Goal: Information Seeking & Learning: Check status

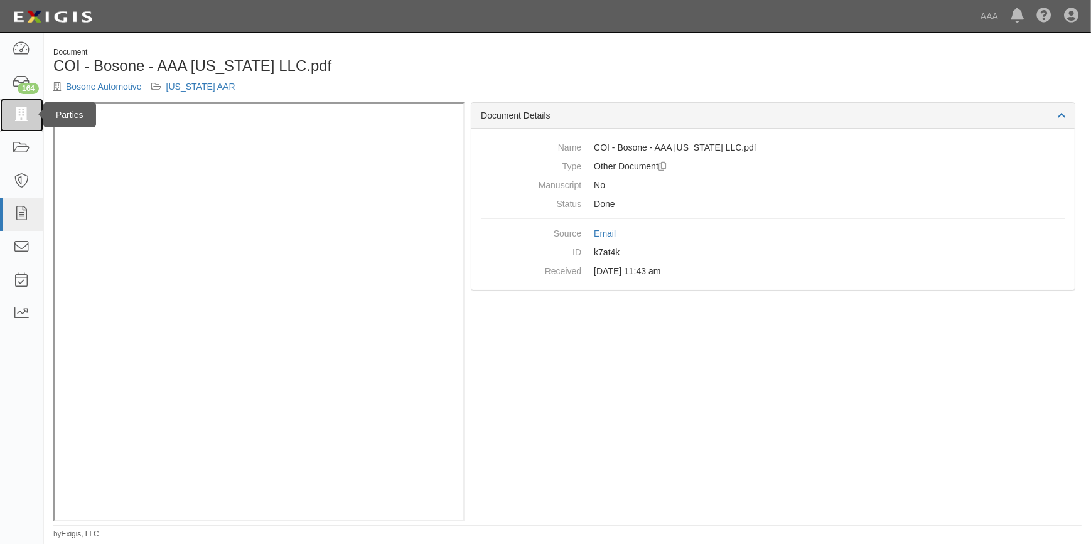
click at [13, 105] on link at bounding box center [21, 115] width 43 height 33
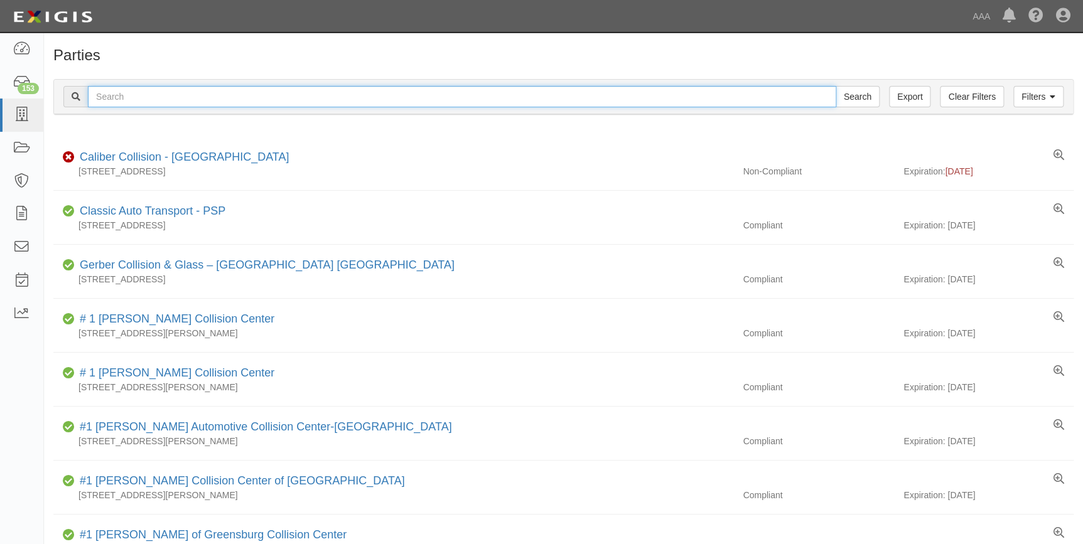
click at [102, 98] on input "text" at bounding box center [462, 96] width 748 height 21
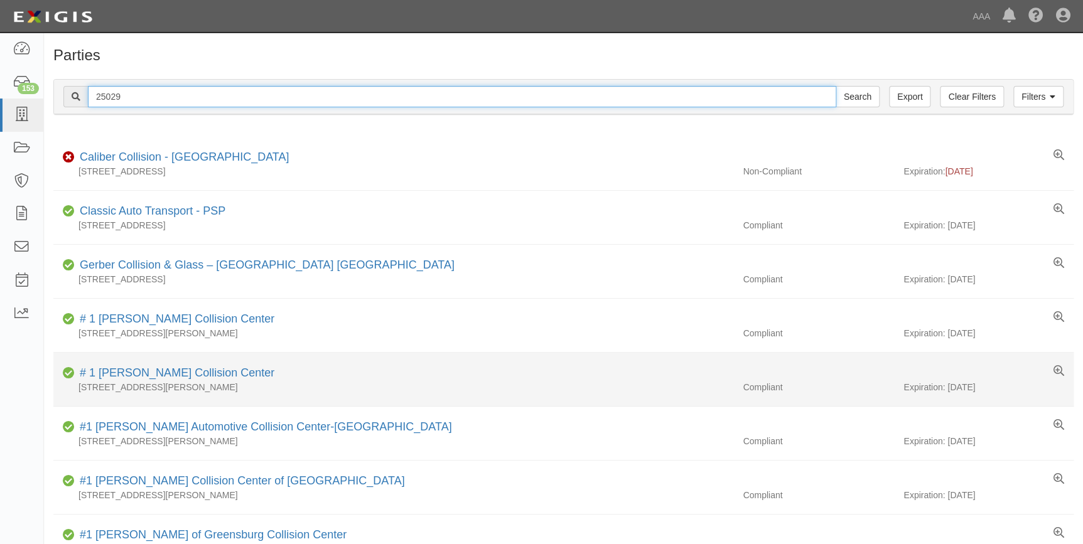
type input "25029"
click at [836, 86] on input "Search" at bounding box center [858, 96] width 44 height 21
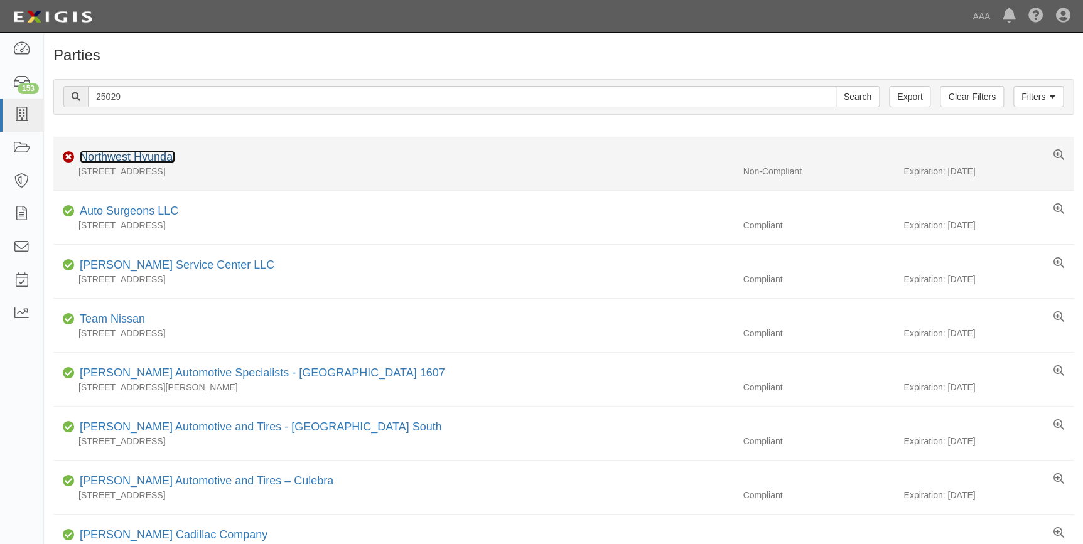
click at [157, 154] on link "Northwest Hyundai" at bounding box center [127, 157] width 95 height 13
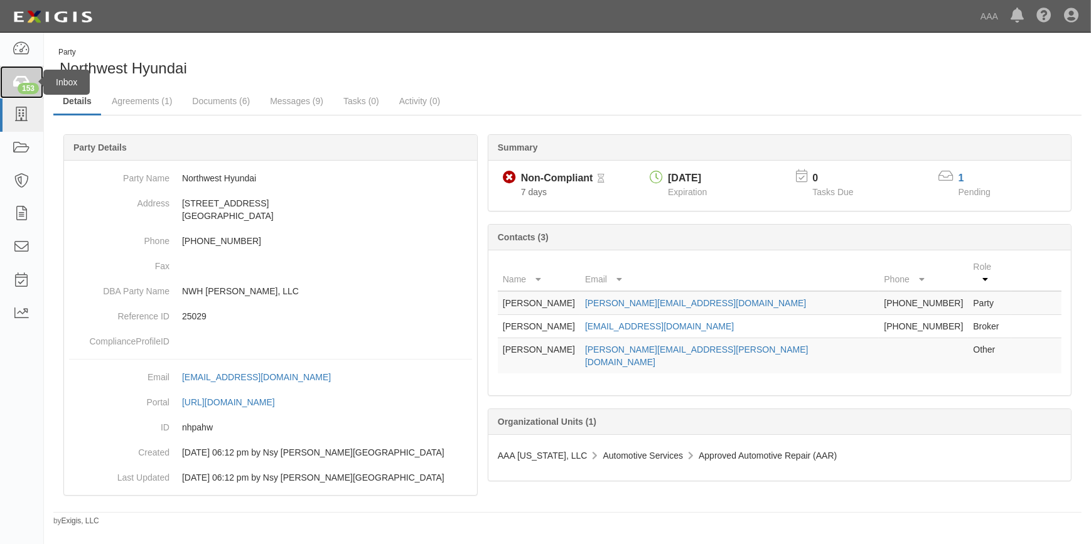
click at [13, 82] on icon at bounding box center [22, 82] width 18 height 14
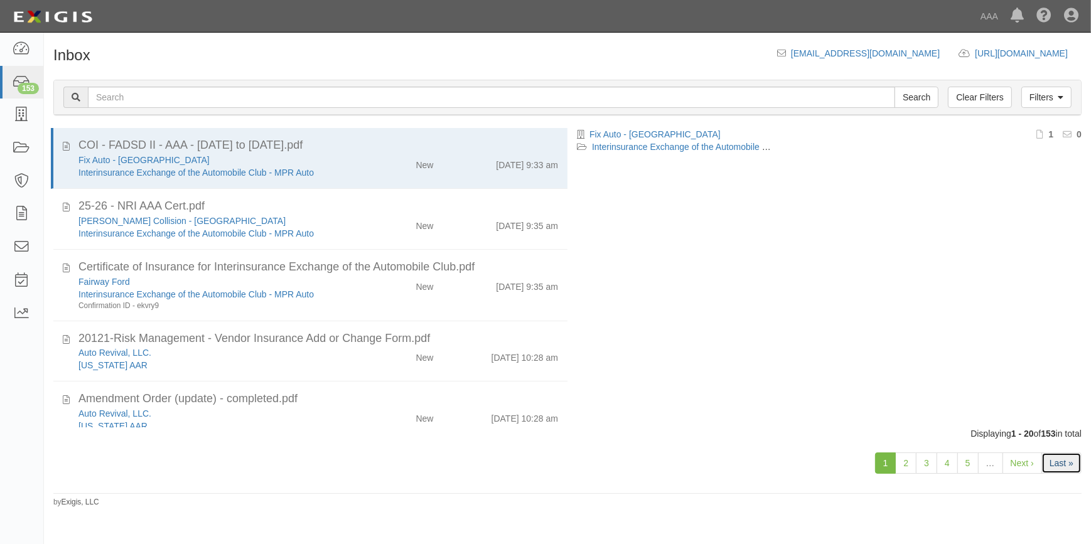
click at [1058, 463] on link "Last »" at bounding box center [1062, 463] width 40 height 21
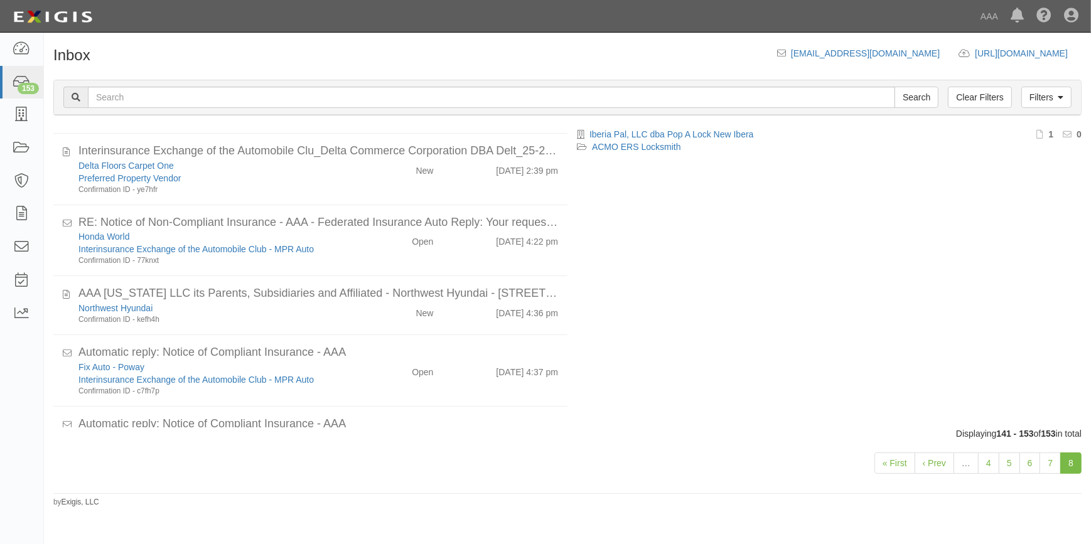
scroll to position [571, 0]
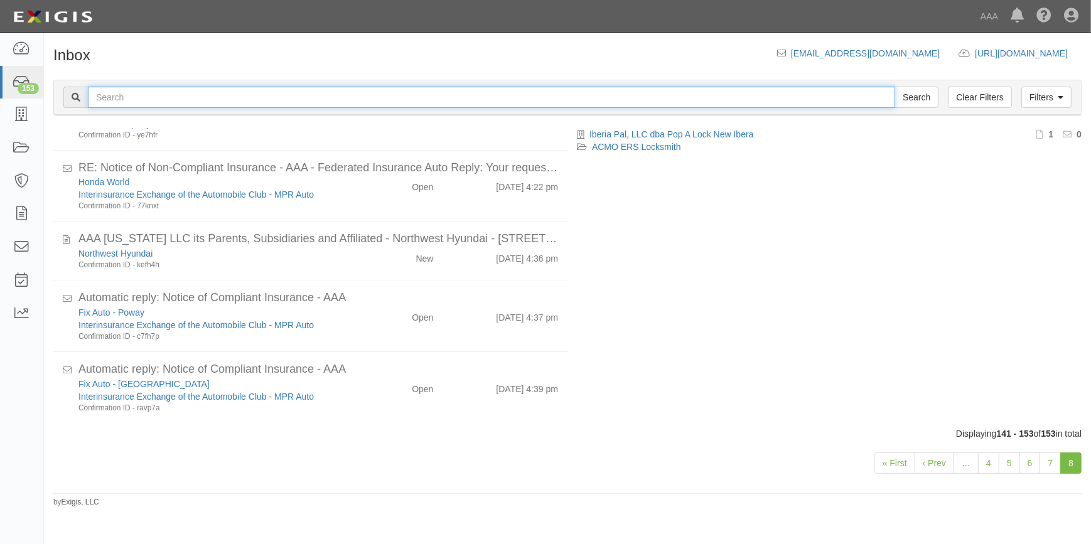
click at [178, 100] on input "text" at bounding box center [491, 97] width 807 height 21
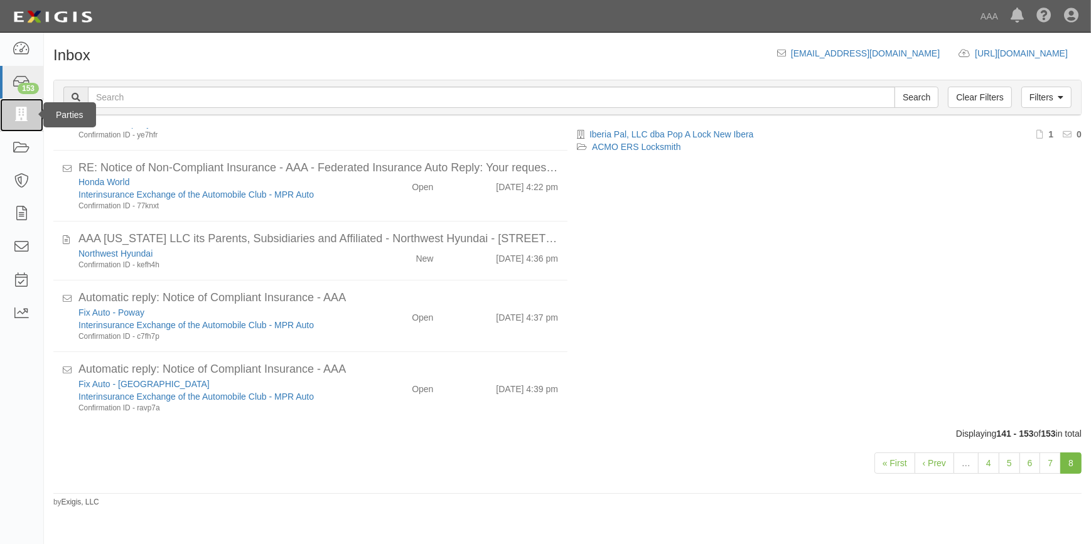
click at [13, 110] on icon at bounding box center [22, 115] width 18 height 14
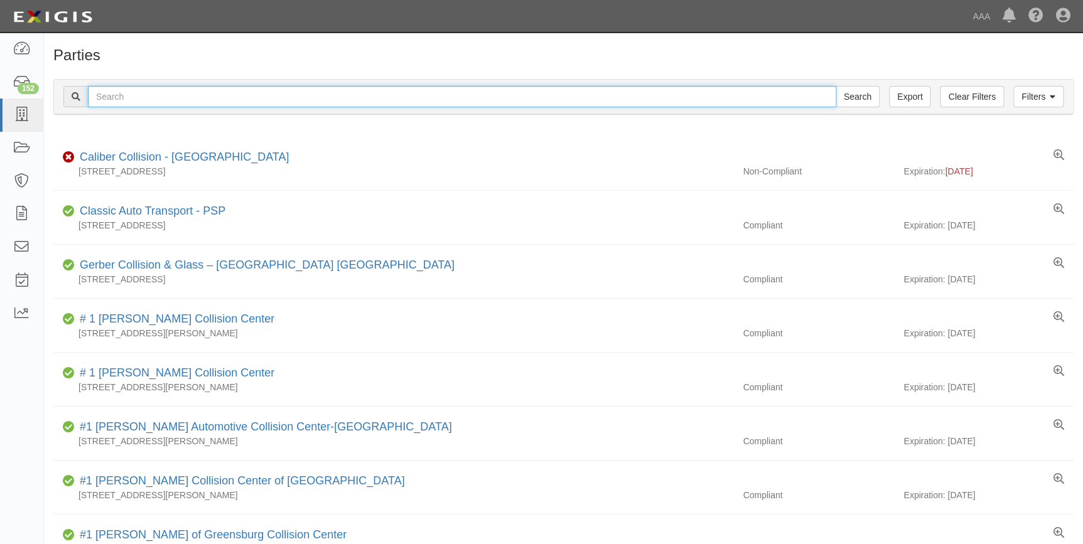
click at [173, 101] on input "text" at bounding box center [462, 96] width 748 height 21
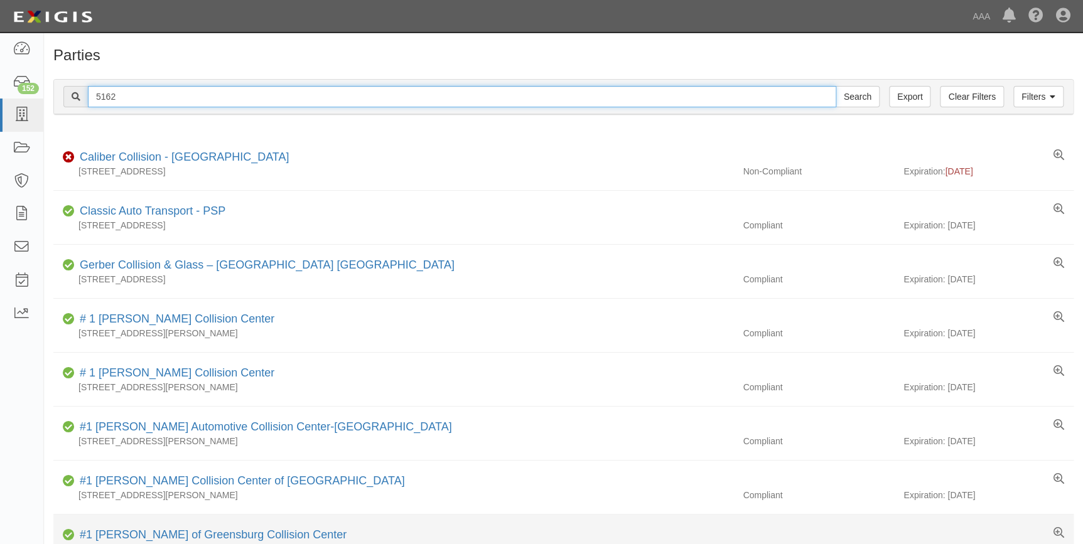
type input "5162"
click at [836, 86] on input "Search" at bounding box center [858, 96] width 44 height 21
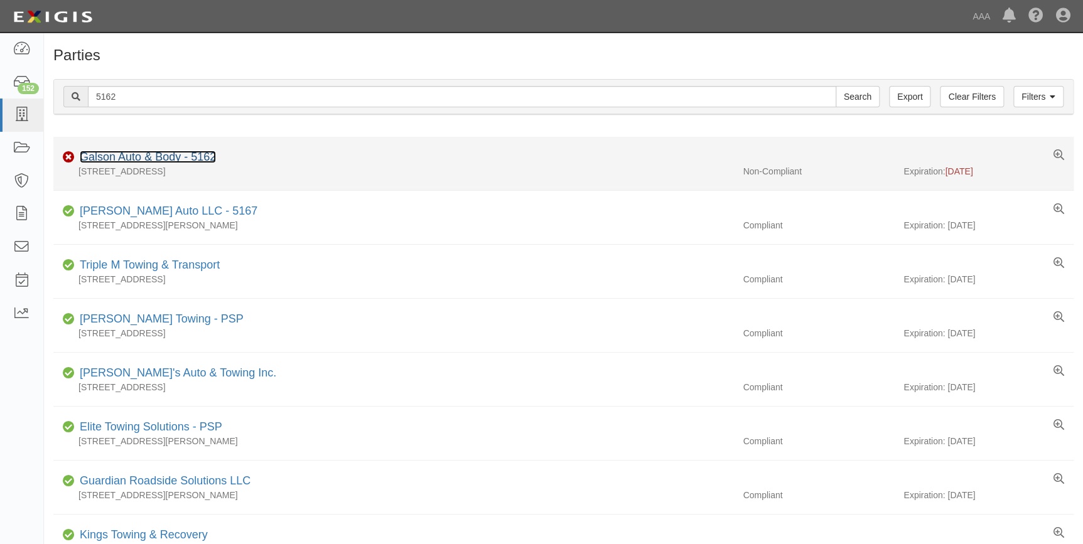
click at [186, 155] on link "Galson Auto & Body - 5162" at bounding box center [148, 157] width 136 height 13
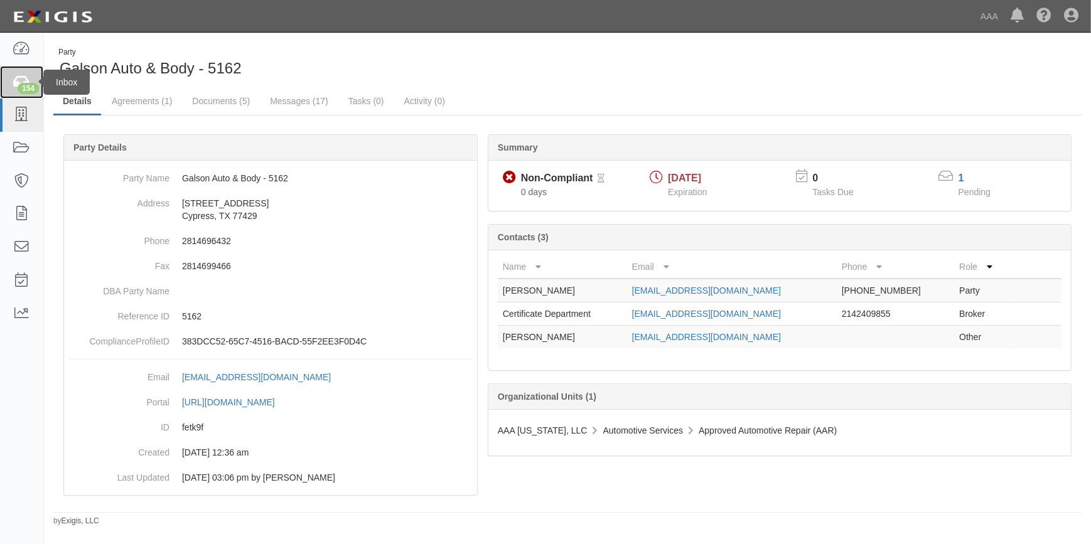
click at [24, 91] on div "154" at bounding box center [28, 88] width 21 height 11
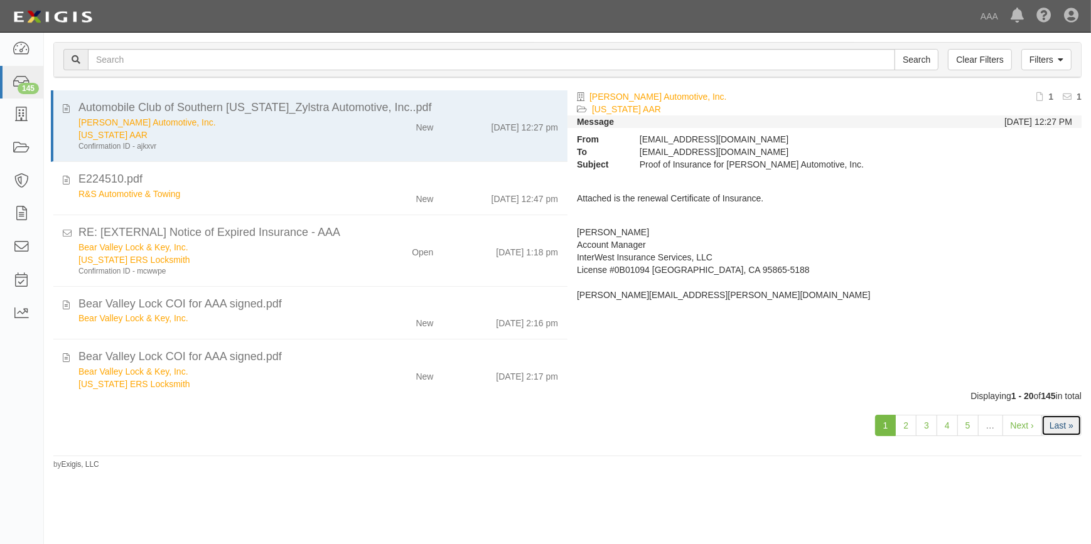
click at [1053, 421] on link "Last »" at bounding box center [1062, 425] width 40 height 21
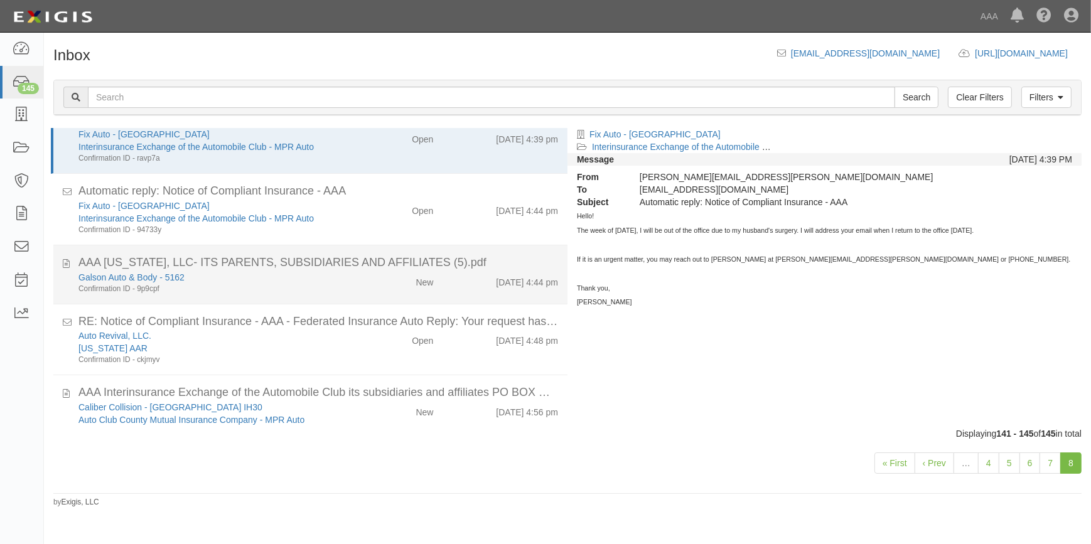
scroll to position [39, 0]
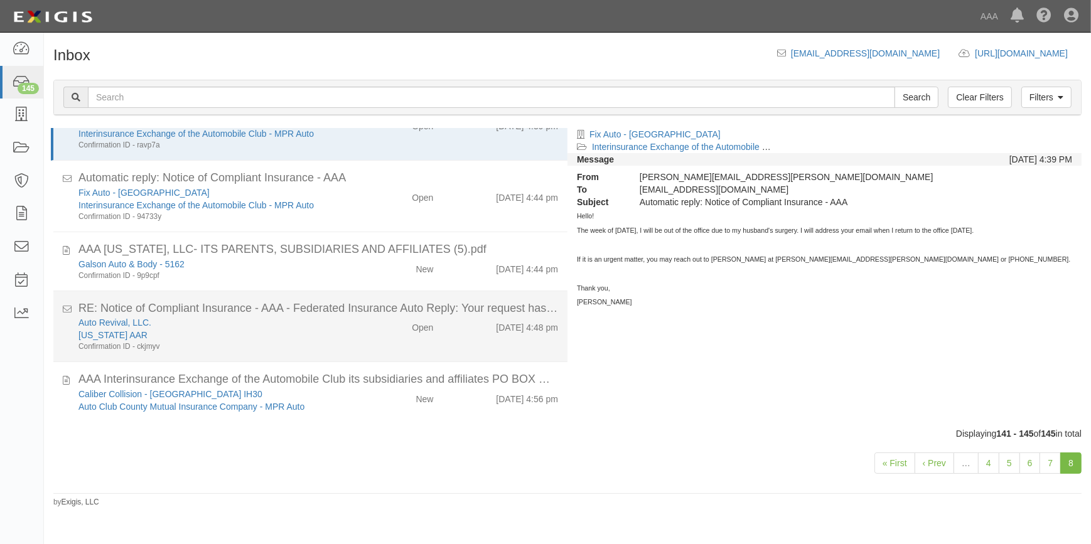
click at [304, 318] on div "Auto Revival, LLC." at bounding box center [214, 322] width 272 height 13
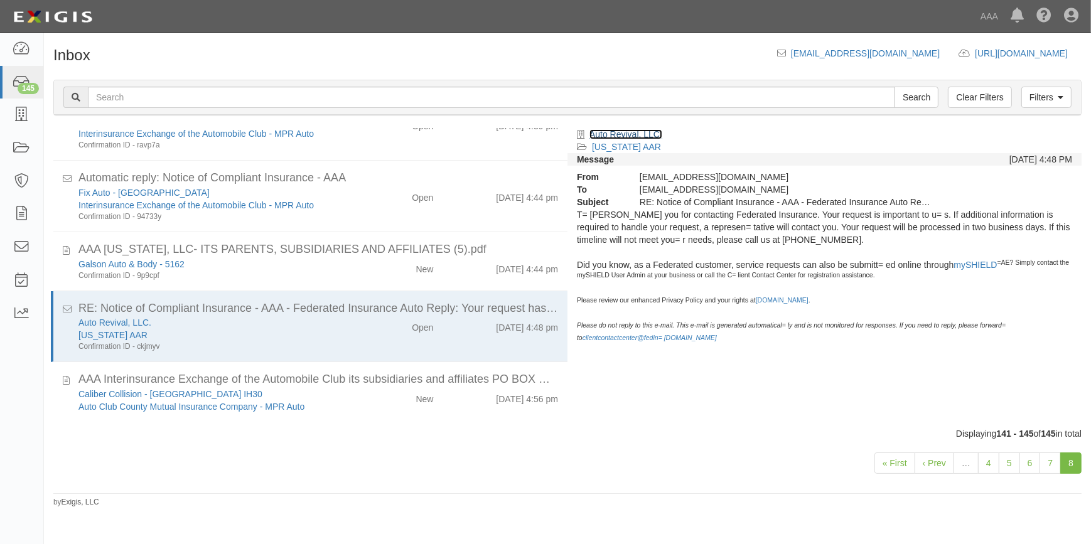
click at [617, 132] on link "Auto Revival, LLC." at bounding box center [626, 134] width 73 height 10
click at [1048, 460] on link "7" at bounding box center [1050, 463] width 21 height 21
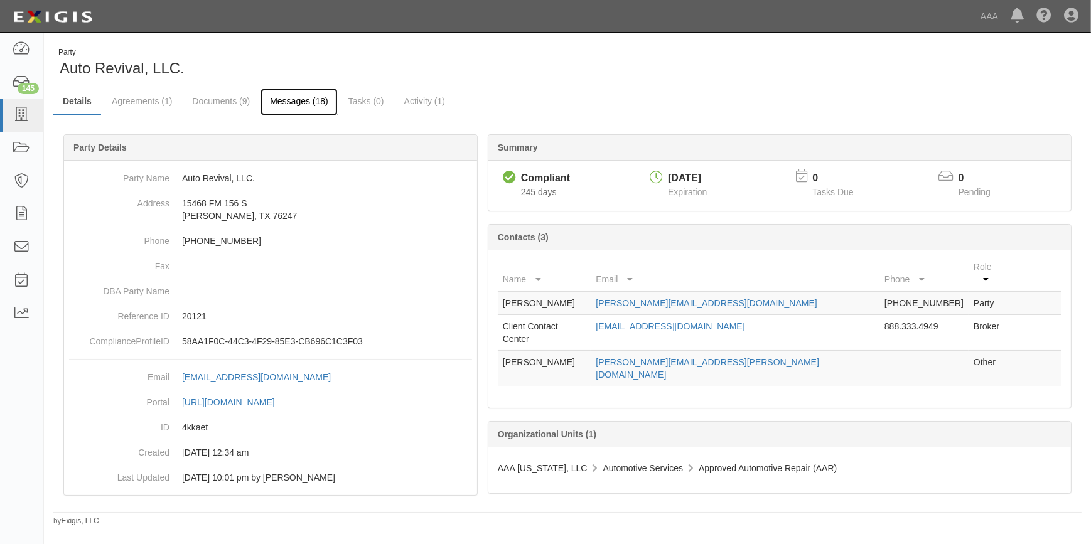
click at [298, 99] on link "Messages (18)" at bounding box center [299, 102] width 77 height 27
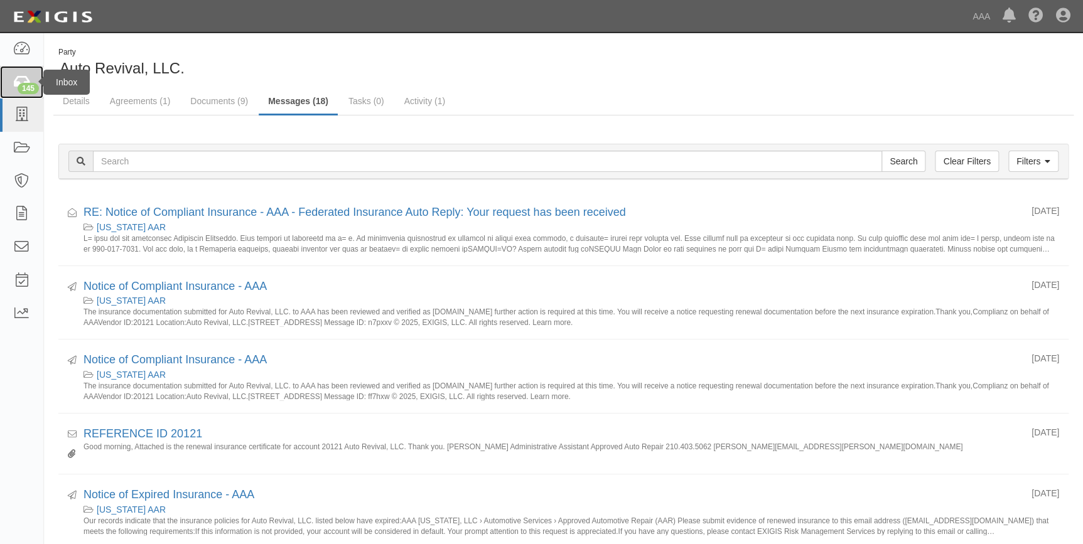
click at [30, 82] on icon at bounding box center [22, 82] width 18 height 14
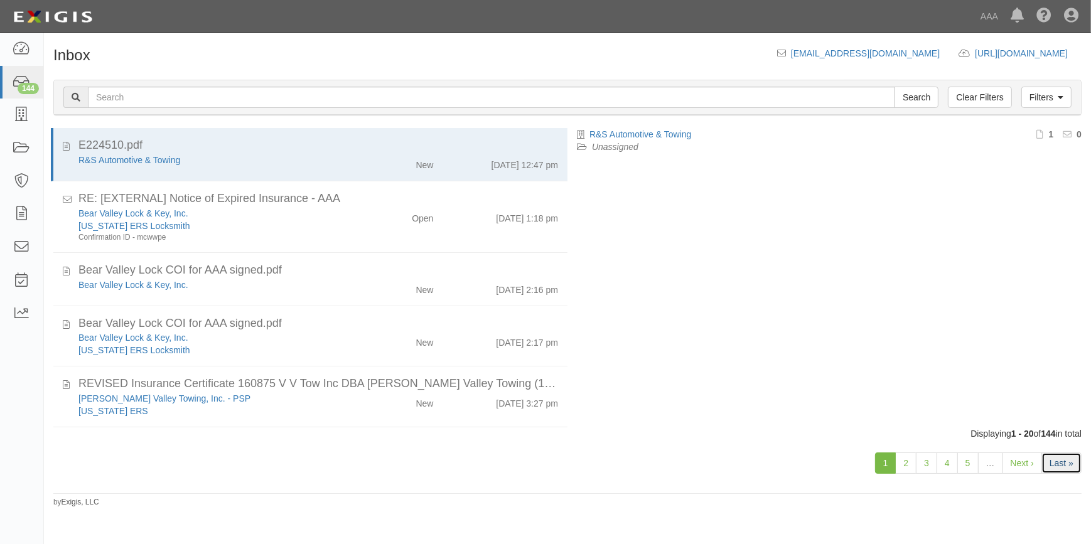
click at [1050, 461] on link "Last »" at bounding box center [1062, 463] width 40 height 21
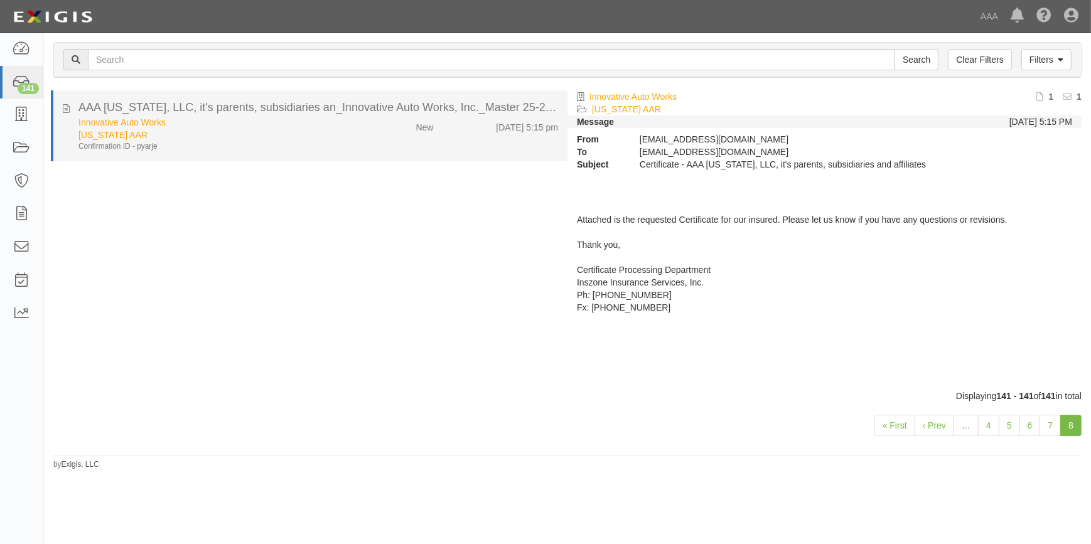
click at [347, 132] on div "Innovative Auto Works [US_STATE] AAR Confirmation ID - pyarje" at bounding box center [214, 134] width 291 height 36
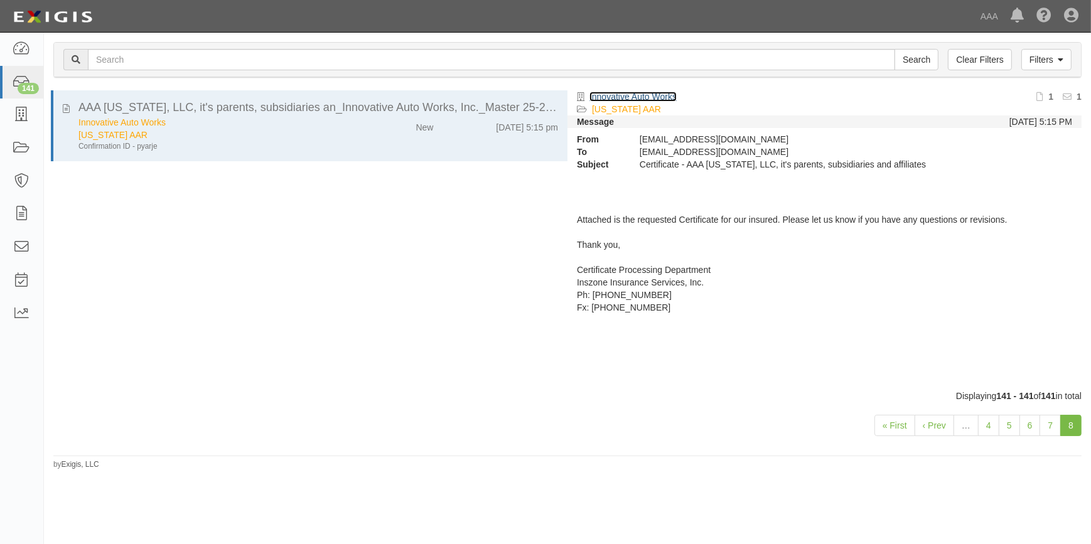
click at [647, 97] on link "Innovative Auto Works" at bounding box center [633, 97] width 87 height 10
click at [1048, 429] on link "7" at bounding box center [1050, 425] width 21 height 21
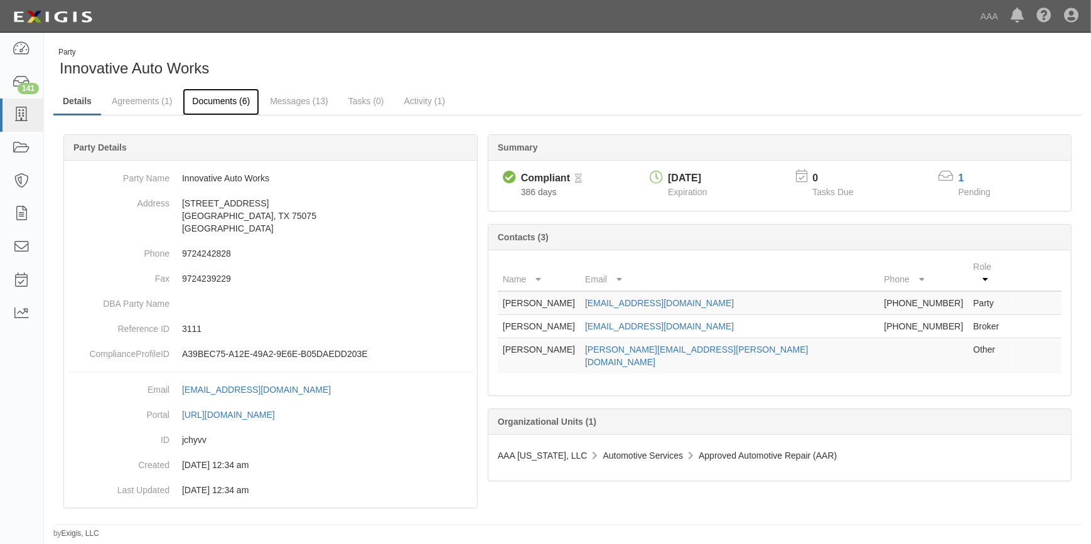
click at [225, 100] on link "Documents (6)" at bounding box center [221, 102] width 77 height 27
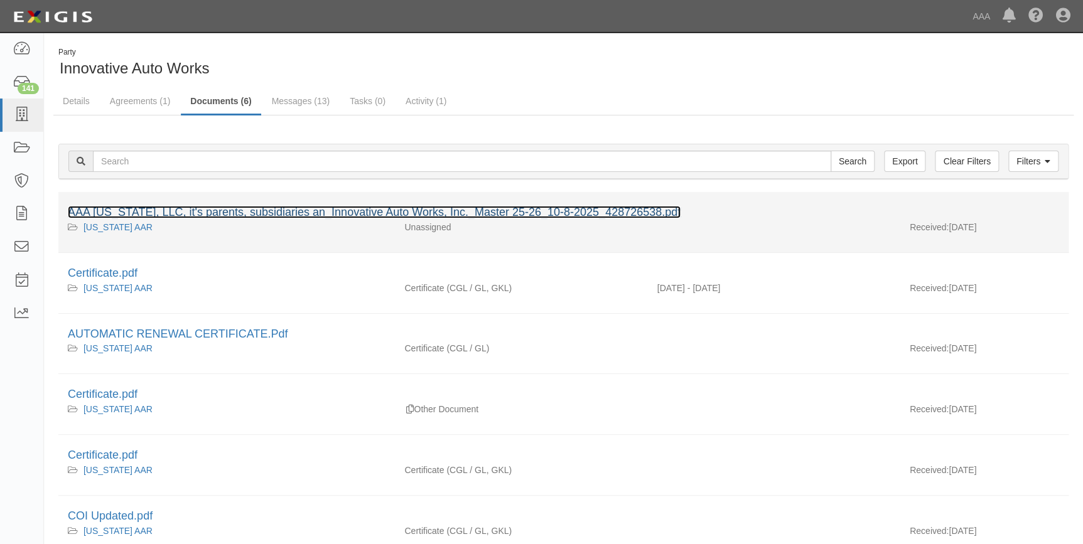
click at [216, 212] on link "AAA Texas, LLC, it's parents, subsidiaries an_Innovative Auto Works, Inc._Maste…" at bounding box center [374, 212] width 613 height 13
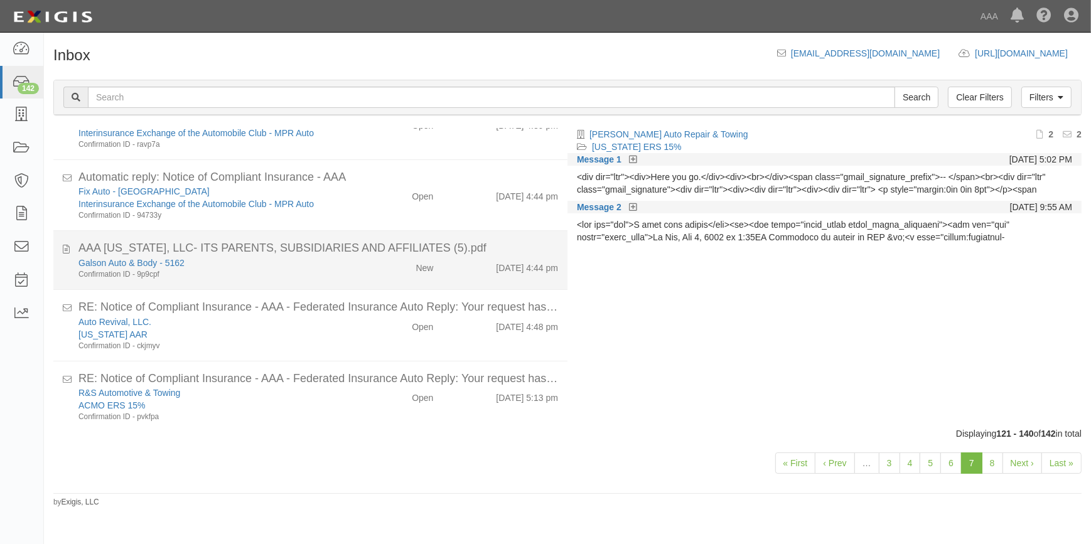
scroll to position [1058, 0]
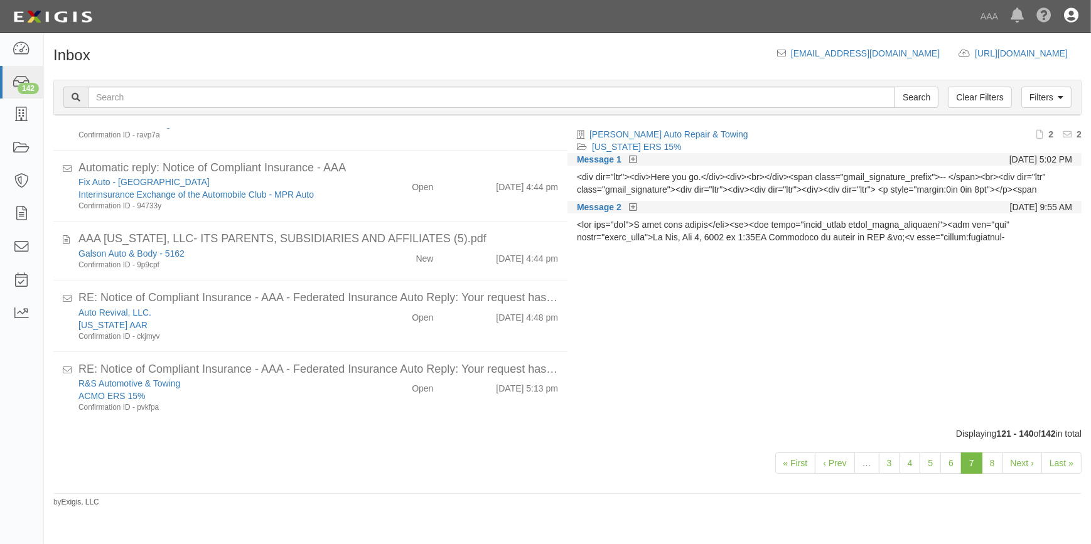
click at [1076, 12] on icon at bounding box center [1071, 16] width 14 height 15
click at [1035, 70] on link "Sign Out" at bounding box center [1034, 73] width 99 height 25
